Goal: Task Accomplishment & Management: Use online tool/utility

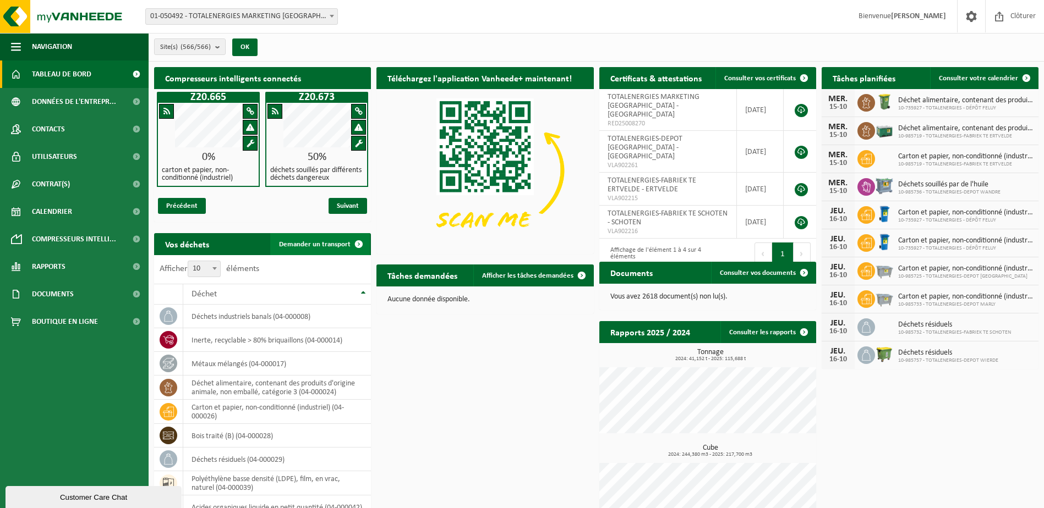
click at [341, 247] on span "Demander un transport" at bounding box center [315, 244] width 72 height 7
click at [318, 243] on span "Demander un transport" at bounding box center [315, 244] width 72 height 7
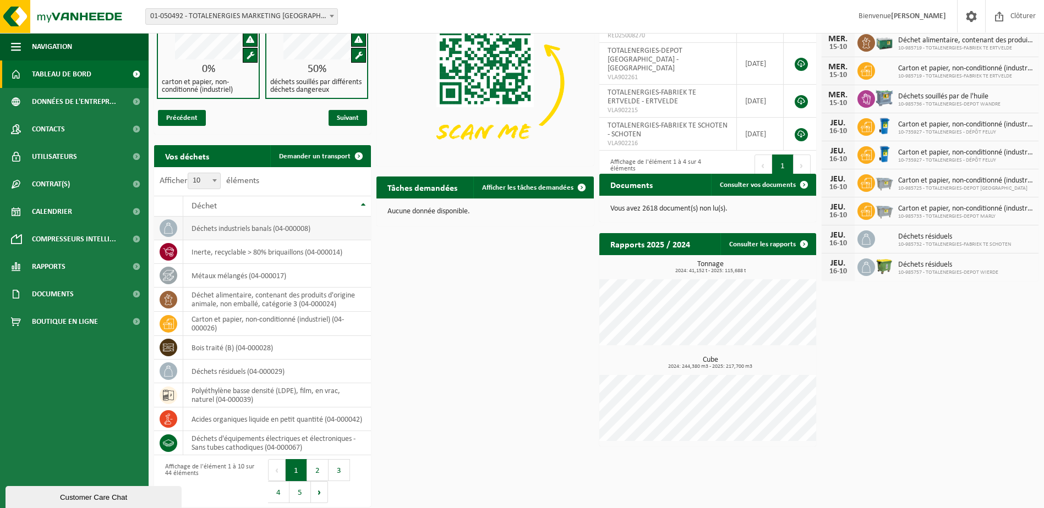
scroll to position [92, 0]
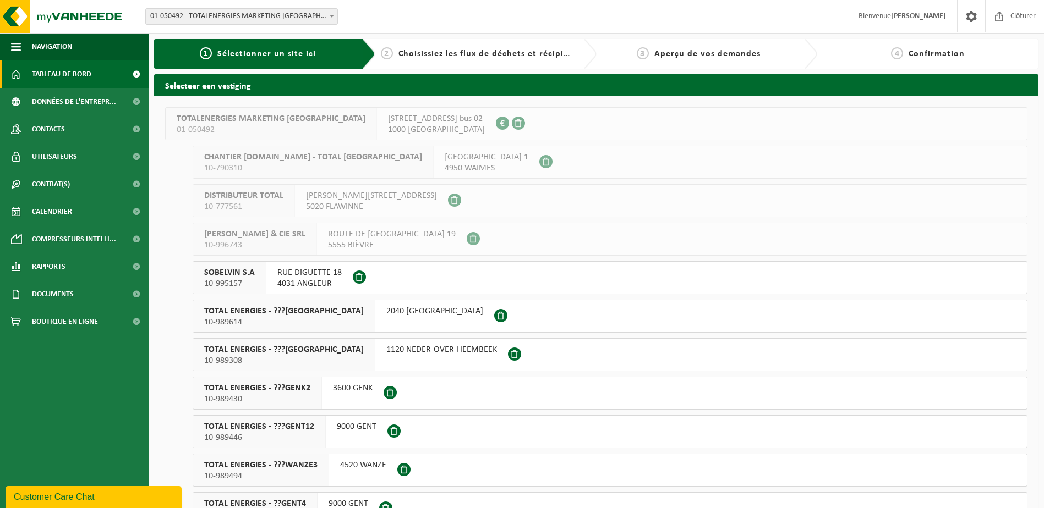
click at [65, 73] on span "Tableau de bord" at bounding box center [61, 75] width 59 height 28
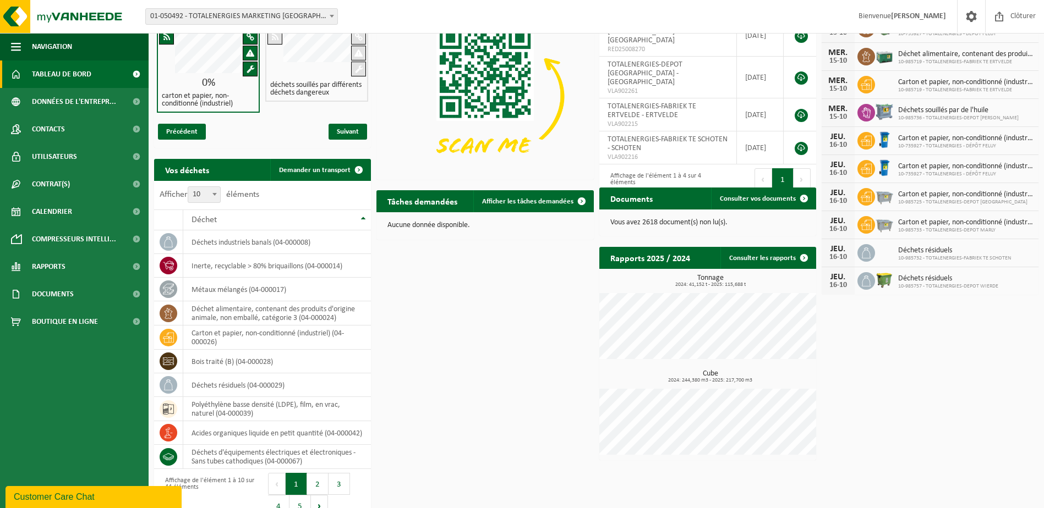
scroll to position [92, 0]
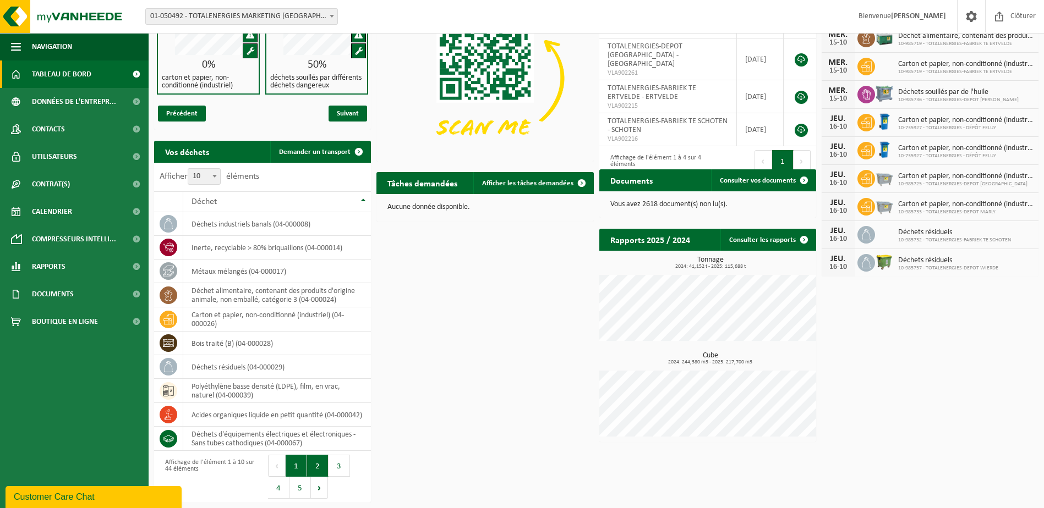
click at [317, 467] on button "2" at bounding box center [317, 466] width 21 height 22
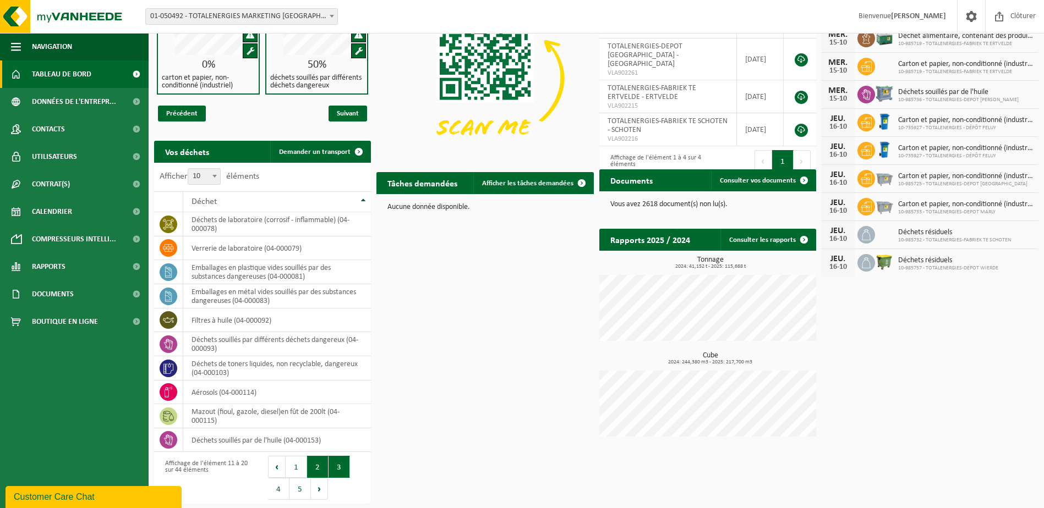
click at [337, 470] on button "3" at bounding box center [339, 467] width 21 height 22
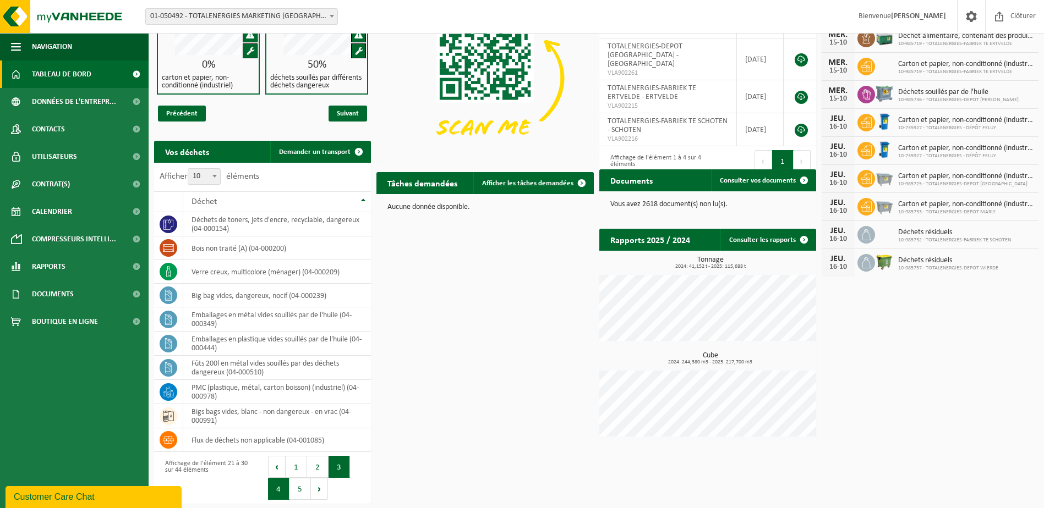
click at [279, 489] on button "4" at bounding box center [278, 489] width 21 height 22
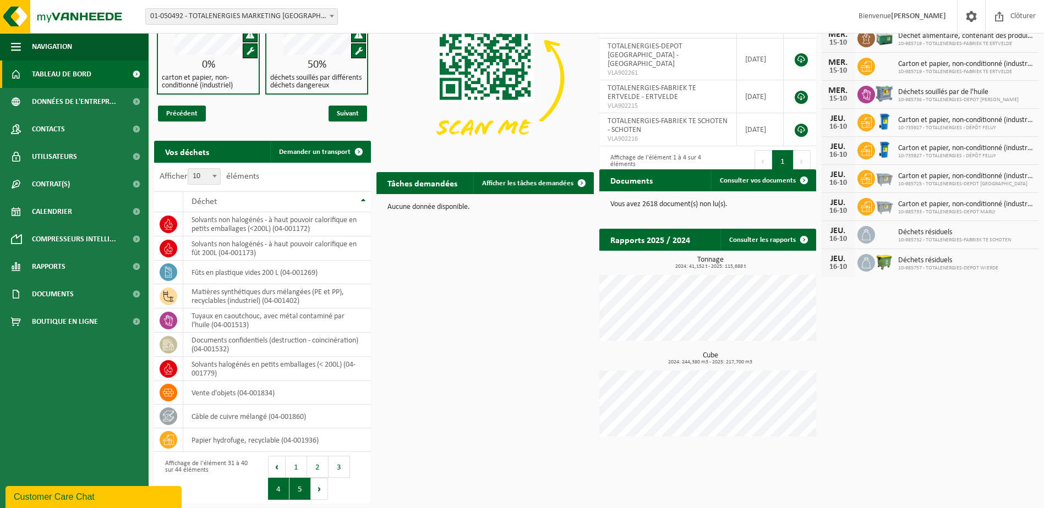
click at [294, 489] on button "5" at bounding box center [299, 489] width 21 height 22
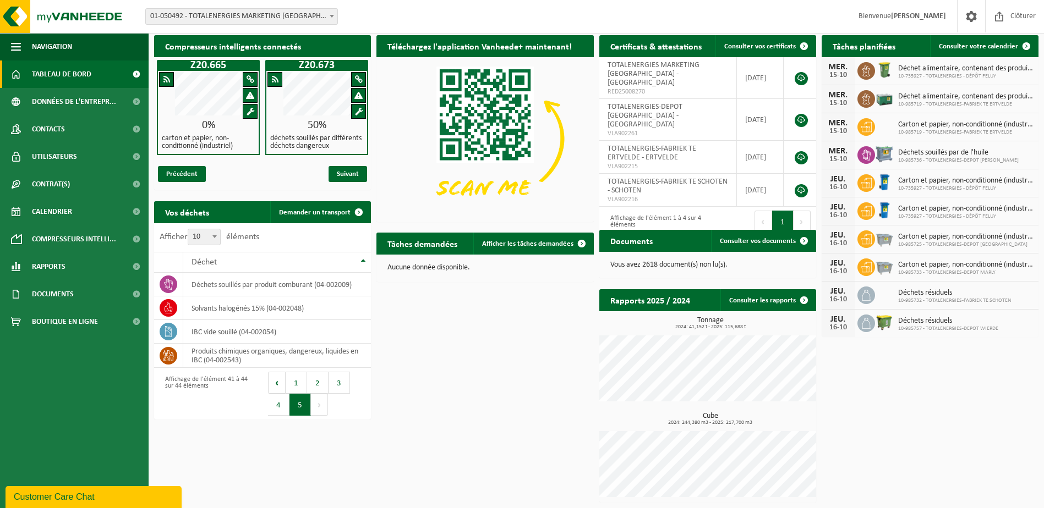
scroll to position [31, 0]
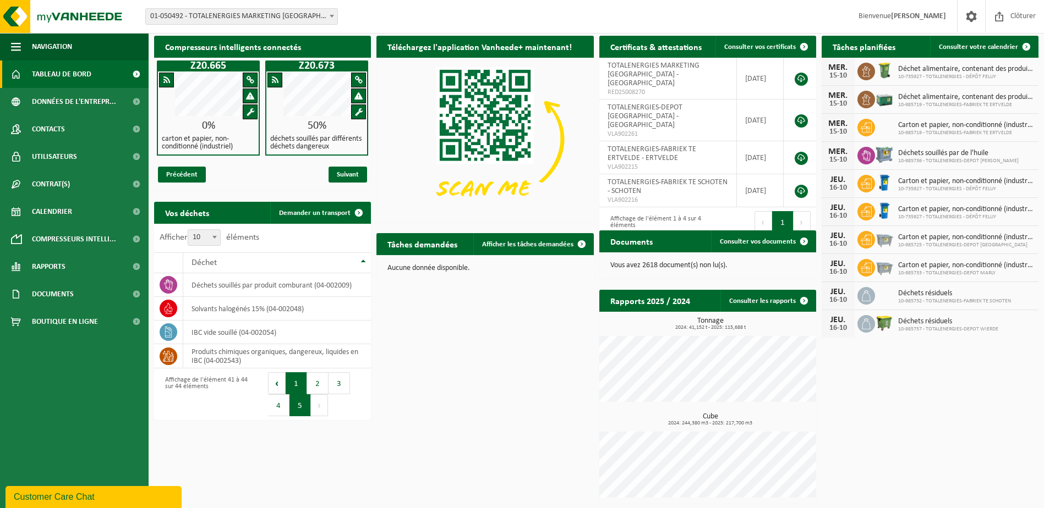
click at [294, 383] on button "1" at bounding box center [296, 384] width 21 height 22
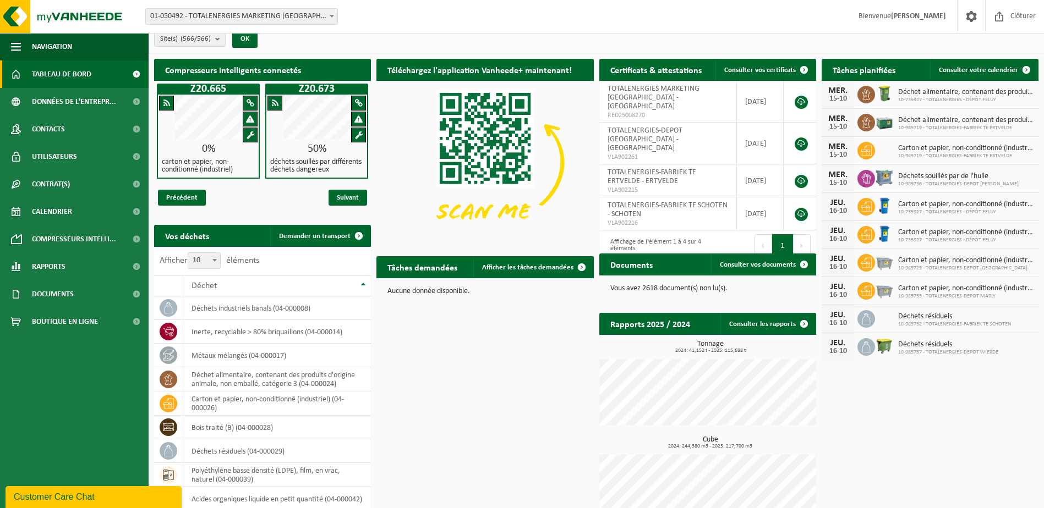
scroll to position [0, 0]
